Goal: Find contact information: Find contact information

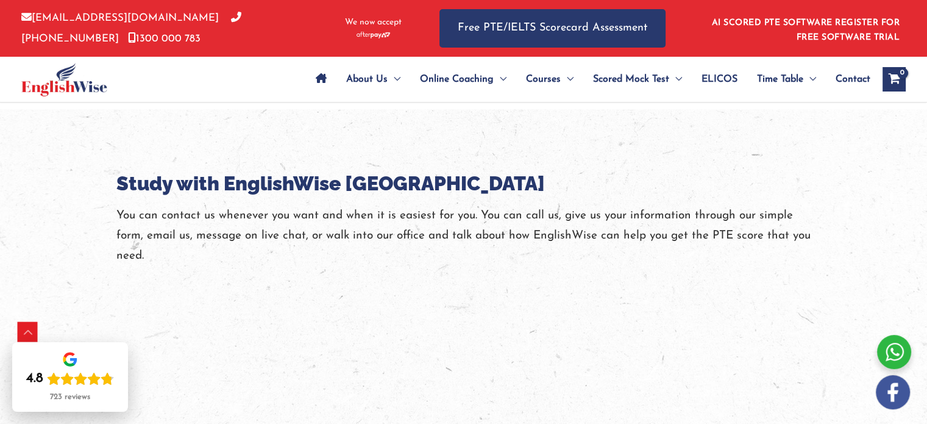
scroll to position [2203, 0]
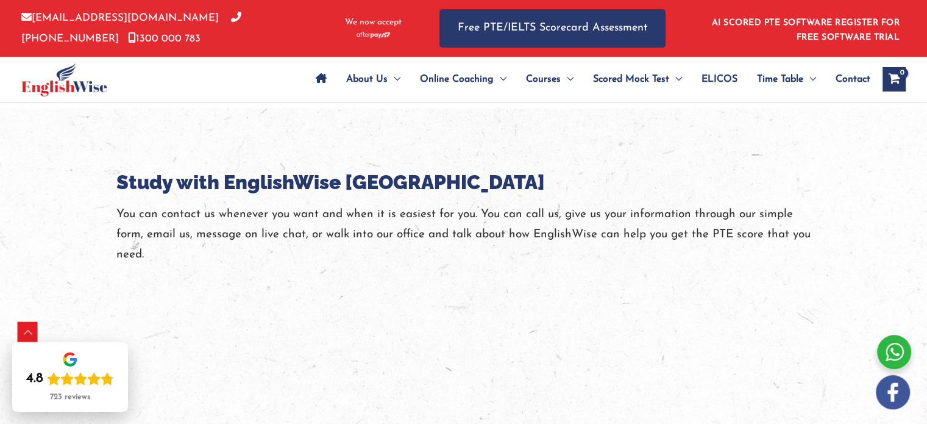
click at [843, 76] on span "Contact" at bounding box center [853, 79] width 35 height 43
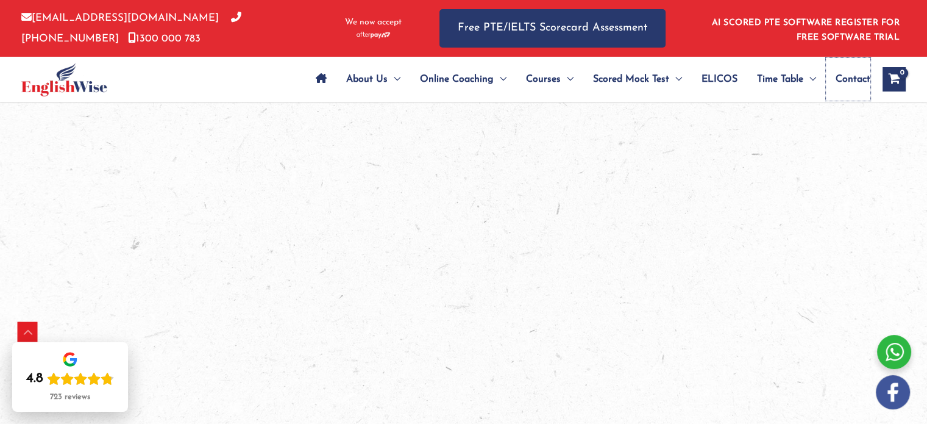
scroll to position [2520, 0]
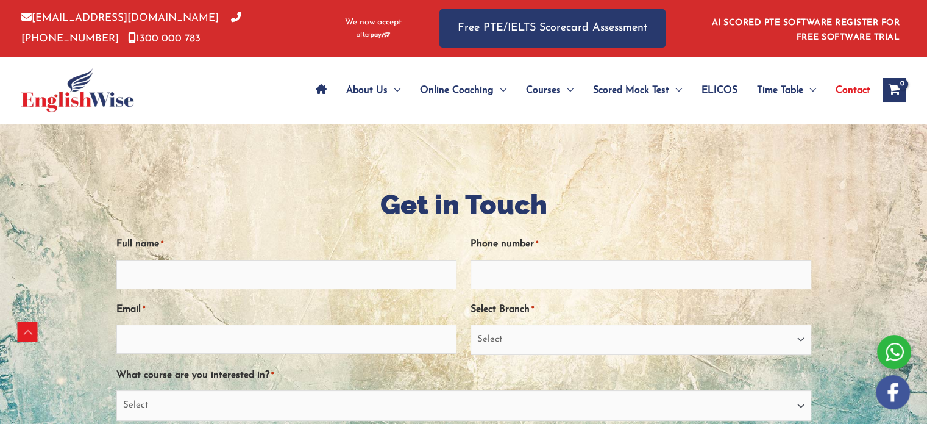
scroll to position [223, 0]
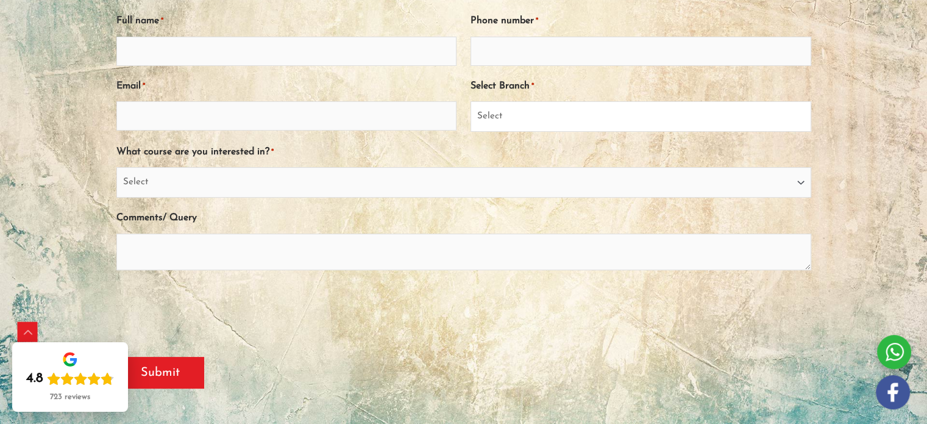
click at [630, 124] on select "Select Sydney City Center Sydney Parramatta EnglishWise Global Brisbane Gold Co…" at bounding box center [641, 116] width 341 height 30
click at [21, 194] on div at bounding box center [463, 180] width 927 height 558
